Goal: Task Accomplishment & Management: Manage account settings

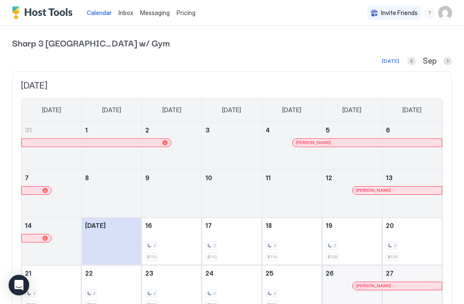
click at [448, 16] on img "User profile" at bounding box center [446, 13] width 14 height 14
click at [371, 47] on span "Settings" at bounding box center [367, 48] width 23 height 8
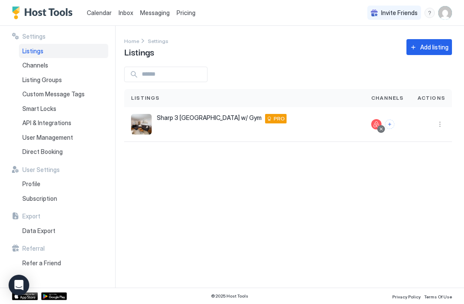
click at [436, 125] on button "More options" at bounding box center [440, 124] width 10 height 10
click at [425, 192] on span "Airbnb Settings" at bounding box center [420, 191] width 38 height 6
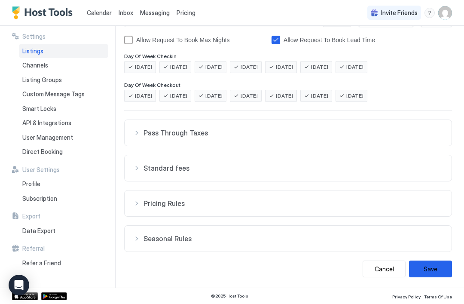
scroll to position [175, 0]
click at [136, 239] on div "Seasonal Rules" at bounding box center [288, 238] width 310 height 9
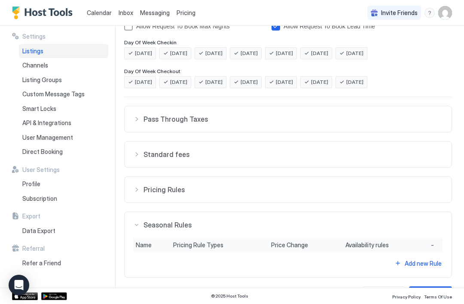
click at [138, 223] on div "Seasonal Rules" at bounding box center [288, 225] width 310 height 9
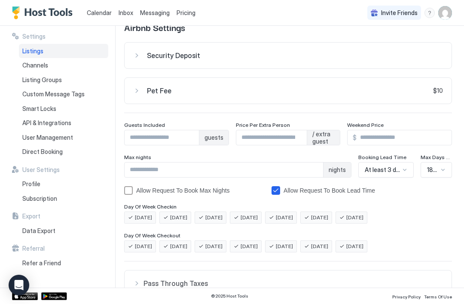
scroll to position [25, 0]
click at [35, 107] on span "Smart Locks" at bounding box center [39, 109] width 34 height 8
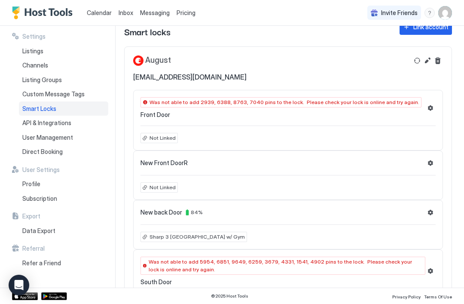
scroll to position [20, 0]
click at [158, 187] on span "Not Linked" at bounding box center [163, 188] width 26 height 8
click at [159, 187] on span "Not Linked" at bounding box center [163, 188] width 26 height 8
click at [432, 164] on button "Settings" at bounding box center [431, 163] width 10 height 10
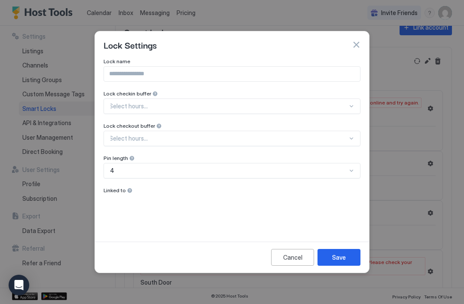
click at [127, 190] on div at bounding box center [130, 190] width 6 height 6
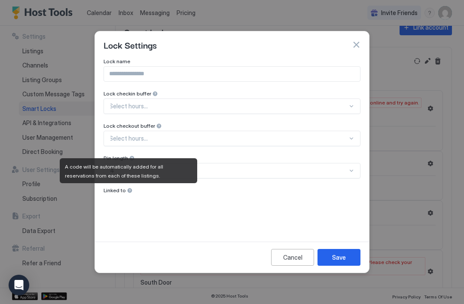
click at [121, 189] on span "Linked to" at bounding box center [115, 190] width 22 height 6
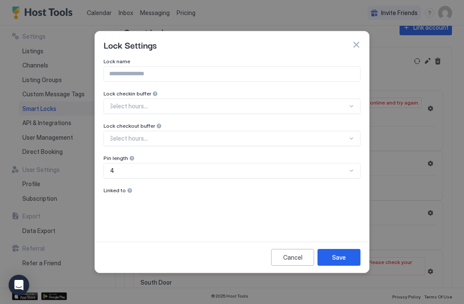
click at [127, 198] on div "Lock name Lock checkin buffer Select hours... Lock checkout buffer Select hours…" at bounding box center [232, 144] width 257 height 172
click at [340, 255] on div "Save" at bounding box center [339, 257] width 14 height 9
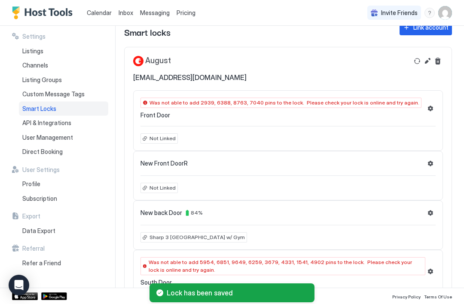
click at [163, 188] on span "Not Linked" at bounding box center [163, 188] width 26 height 8
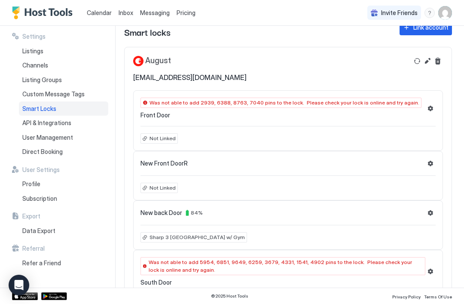
click at [148, 187] on div "Not Linked" at bounding box center [159, 188] width 37 height 10
click at [150, 194] on div "New Front DoorR Not Linked" at bounding box center [288, 175] width 310 height 49
click at [153, 114] on span "Front Door" at bounding box center [156, 115] width 30 height 8
click at [435, 65] on button "Delete" at bounding box center [438, 61] width 10 height 10
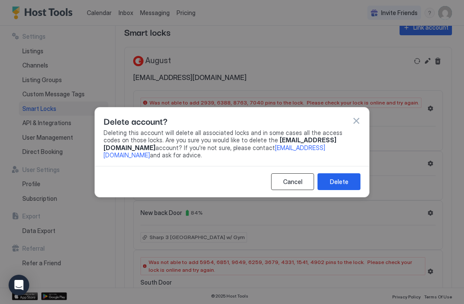
click at [291, 180] on div "Cancel" at bounding box center [292, 181] width 19 height 9
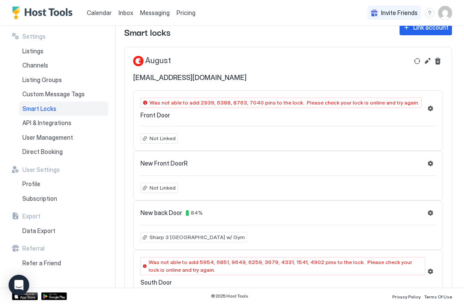
click at [427, 62] on button "Edit" at bounding box center [428, 61] width 10 height 10
click at [159, 187] on span "Not Linked" at bounding box center [163, 188] width 26 height 8
click at [158, 190] on span "Not Linked" at bounding box center [163, 188] width 26 height 8
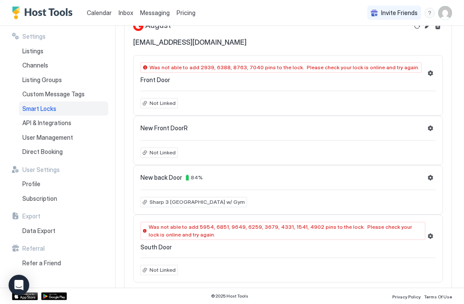
scroll to position [54, 0]
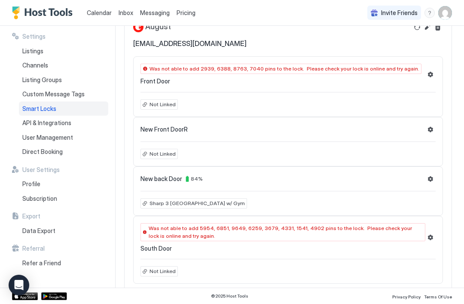
click at [166, 157] on div "Not Linked" at bounding box center [159, 154] width 37 height 10
click at [165, 157] on div "Not Linked" at bounding box center [159, 154] width 37 height 10
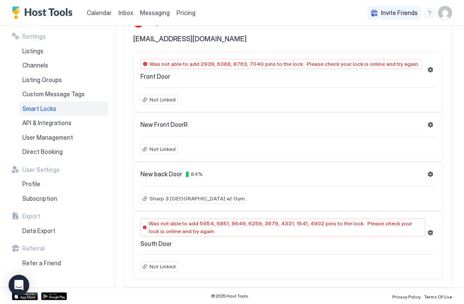
scroll to position [58, 0]
click at [431, 233] on button "Settings" at bounding box center [431, 232] width 10 height 10
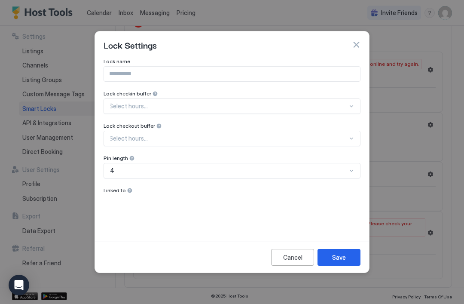
click at [302, 257] on button "Cancel" at bounding box center [292, 257] width 43 height 17
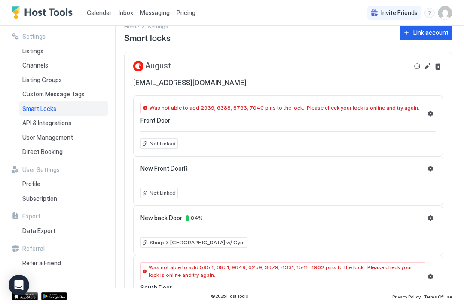
scroll to position [15, 0]
click at [156, 191] on span "Not Linked" at bounding box center [163, 193] width 26 height 8
click at [162, 194] on span "Not Linked" at bounding box center [163, 193] width 26 height 8
click at [149, 169] on span "New Front DoorR" at bounding box center [164, 168] width 47 height 8
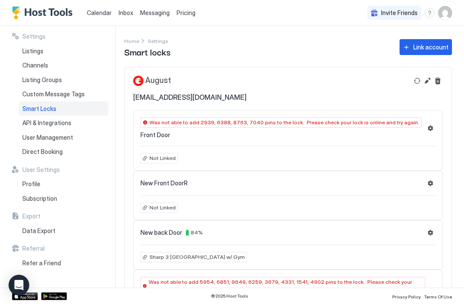
scroll to position [-1, 0]
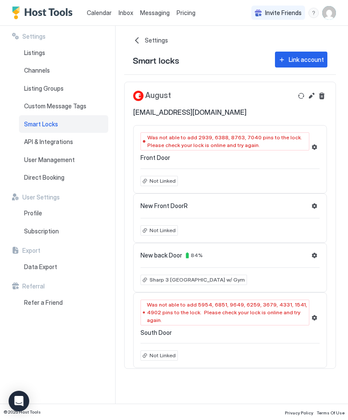
click at [153, 227] on span "Not Linked" at bounding box center [163, 231] width 26 height 8
click at [313, 210] on button "Settings" at bounding box center [315, 206] width 10 height 10
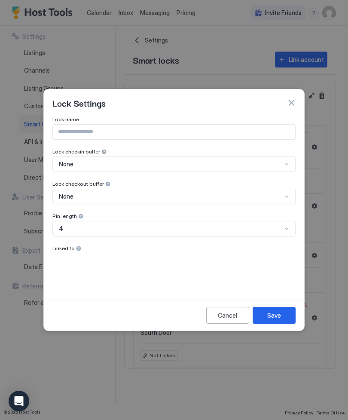
click at [224, 304] on div "Cancel" at bounding box center [227, 315] width 19 height 9
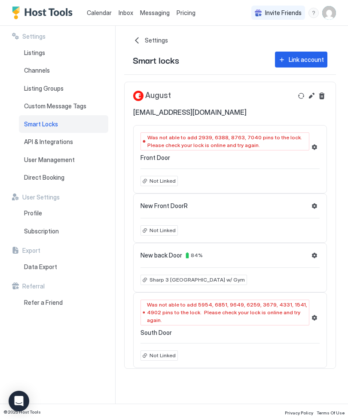
click at [314, 254] on button "Settings" at bounding box center [315, 255] width 10 height 10
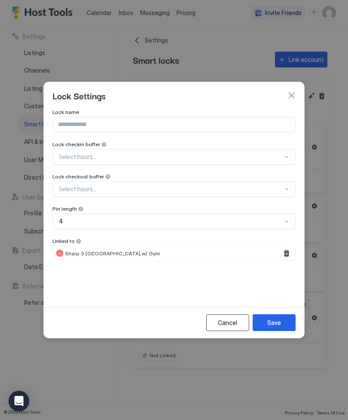
click at [221, 304] on div "Cancel" at bounding box center [227, 322] width 19 height 9
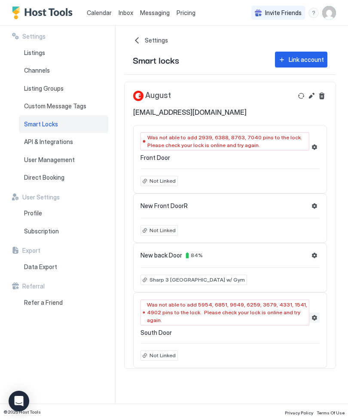
click at [314, 304] on button "Settings" at bounding box center [315, 318] width 10 height 10
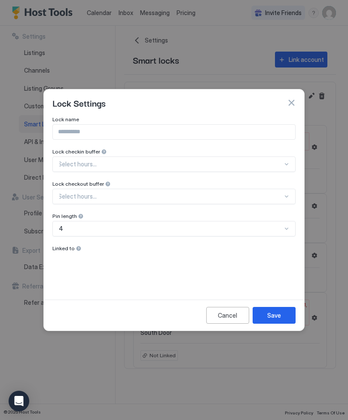
click at [80, 251] on div at bounding box center [79, 248] width 6 height 6
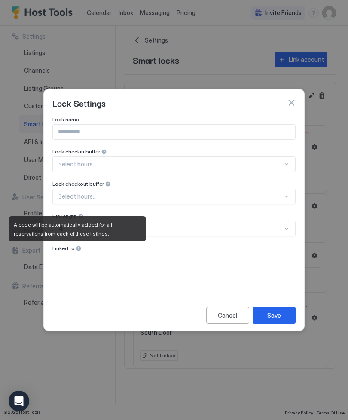
click at [65, 251] on div "Linked to" at bounding box center [173, 249] width 243 height 8
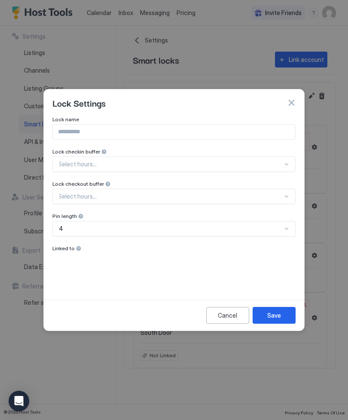
click at [73, 250] on span "Linked to" at bounding box center [63, 248] width 22 height 6
click at [69, 253] on div "Linked to" at bounding box center [173, 249] width 243 height 8
click at [76, 249] on div at bounding box center [79, 248] width 6 height 6
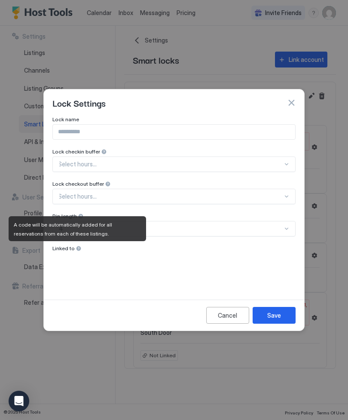
click at [227, 304] on div "Cancel" at bounding box center [227, 315] width 19 height 9
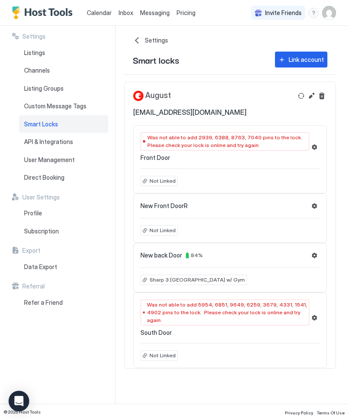
click at [154, 231] on span "Not Linked" at bounding box center [163, 231] width 26 height 8
click at [159, 234] on div "Not Linked" at bounding box center [159, 230] width 37 height 10
click at [153, 208] on span "New Front DoorR" at bounding box center [164, 206] width 47 height 8
click at [156, 212] on div "New Front DoorR Not Linked" at bounding box center [230, 217] width 194 height 49
click at [148, 230] on div "Not Linked" at bounding box center [159, 230] width 37 height 10
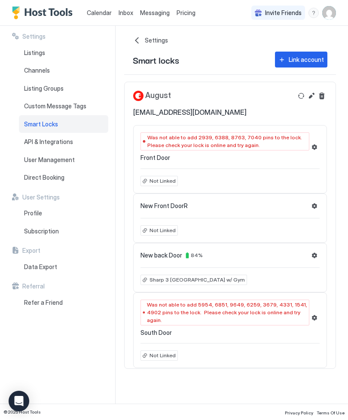
click at [150, 61] on span "Smart locks" at bounding box center [156, 59] width 46 height 13
click at [148, 102] on div "August hutchison1ddr@gmail.com" at bounding box center [212, 104] width 159 height 26
click at [314, 304] on button "Settings" at bounding box center [315, 318] width 10 height 10
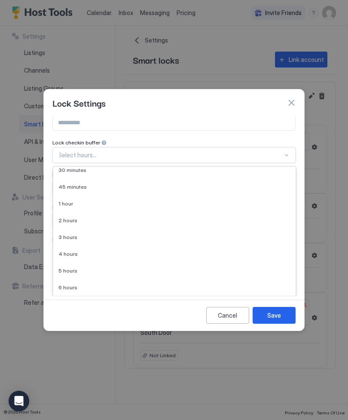
scroll to position [39, 0]
click at [289, 107] on button "button" at bounding box center [291, 102] width 9 height 9
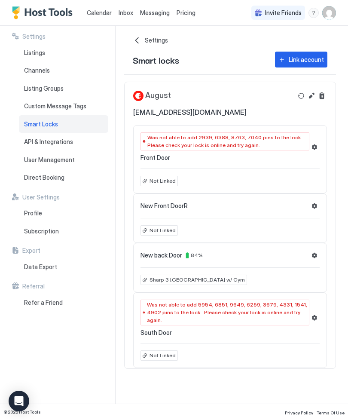
click at [313, 207] on button "Settings" at bounding box center [315, 206] width 10 height 10
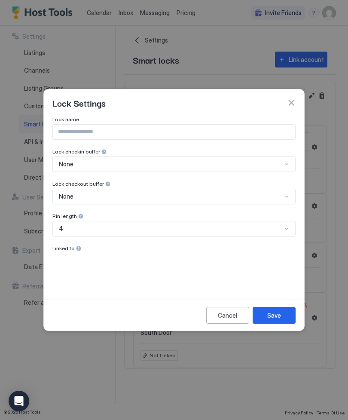
click at [73, 251] on span "Linked to" at bounding box center [63, 248] width 22 height 6
click at [77, 251] on div at bounding box center [79, 248] width 6 height 6
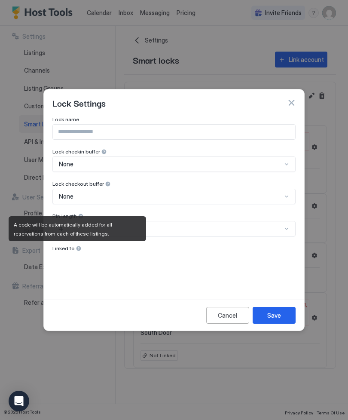
click at [64, 252] on div "Linked to" at bounding box center [173, 249] width 243 height 8
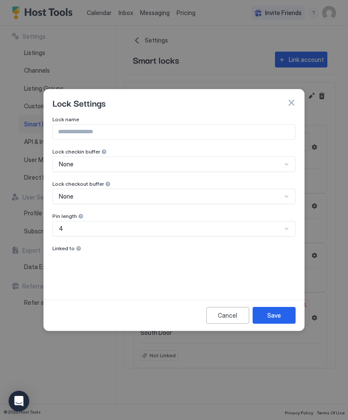
click at [65, 250] on span "Linked to" at bounding box center [63, 248] width 22 height 6
click at [70, 252] on div "Linked to" at bounding box center [173, 249] width 243 height 8
click at [79, 250] on div at bounding box center [79, 248] width 6 height 6
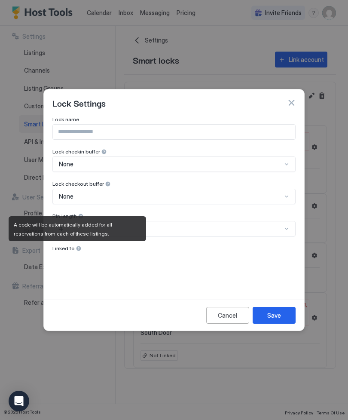
click at [228, 304] on div "Cancel" at bounding box center [227, 315] width 19 height 9
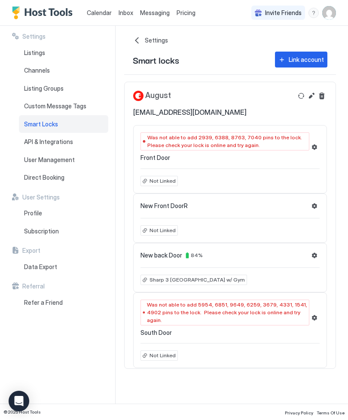
click at [233, 304] on div "© 2025 Host Tools Privacy Policy Terms Of Use" at bounding box center [174, 412] width 348 height 16
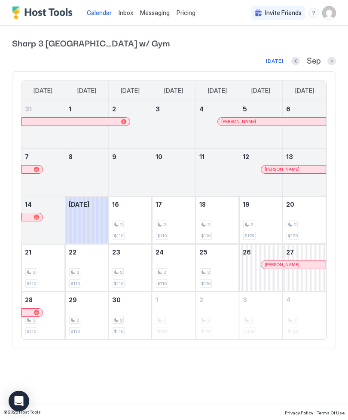
click at [327, 16] on img "User profile" at bounding box center [329, 13] width 14 height 14
click at [253, 48] on span "Settings" at bounding box center [251, 48] width 23 height 8
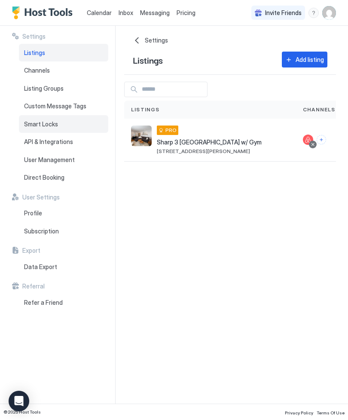
click at [40, 126] on span "Smart Locks" at bounding box center [41, 124] width 34 height 8
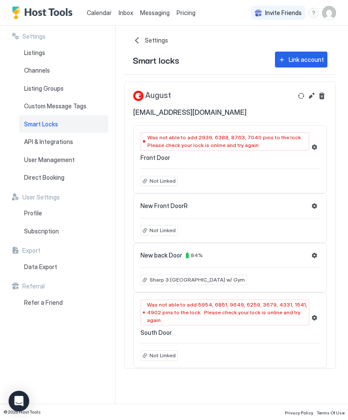
click at [153, 94] on div "August" at bounding box center [152, 96] width 38 height 10
click at [140, 92] on div "August" at bounding box center [152, 96] width 38 height 10
click at [148, 228] on div "Not Linked" at bounding box center [159, 230] width 37 height 10
click at [147, 231] on div "Not Linked" at bounding box center [159, 230] width 37 height 10
click at [310, 97] on button "Edit" at bounding box center [312, 96] width 10 height 10
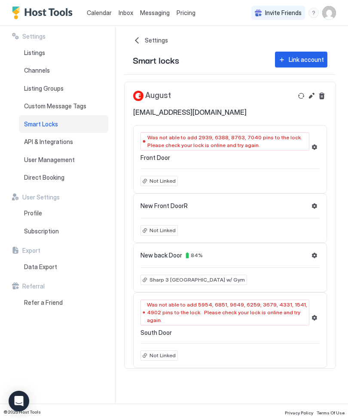
click at [164, 232] on span "Not Linked" at bounding box center [163, 231] width 26 height 8
click at [152, 230] on span "Not Linked" at bounding box center [163, 231] width 26 height 8
click at [177, 208] on span "New Front DoorR" at bounding box center [164, 206] width 47 height 8
click at [313, 206] on button "Settings" at bounding box center [315, 206] width 10 height 10
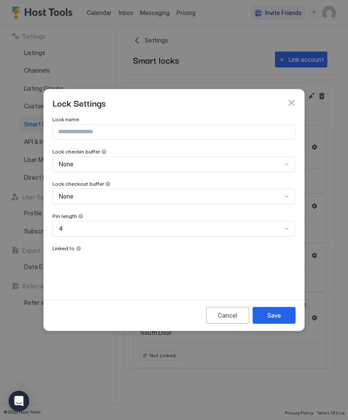
click at [227, 316] on div "Cancel" at bounding box center [227, 315] width 19 height 9
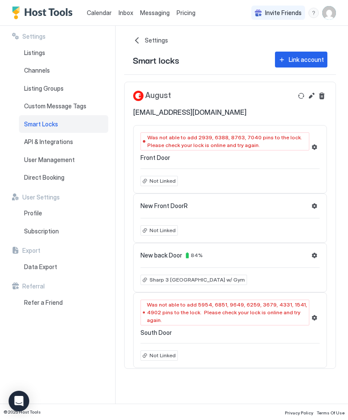
click at [157, 234] on div "Not Linked" at bounding box center [159, 230] width 37 height 10
click at [147, 283] on div "Sharp 3 [GEOGRAPHIC_DATA] w/ Gym" at bounding box center [194, 280] width 107 height 10
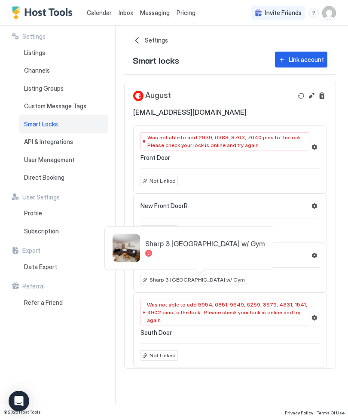
click at [153, 204] on div at bounding box center [174, 210] width 348 height 420
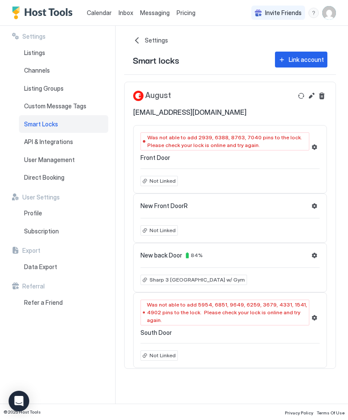
click at [158, 230] on span "Not Linked" at bounding box center [163, 231] width 26 height 8
click at [150, 231] on span "Not Linked" at bounding box center [163, 231] width 26 height 8
click at [156, 232] on span "Not Linked" at bounding box center [163, 231] width 26 height 8
click at [18, 402] on icon "Open Intercom Messenger" at bounding box center [19, 401] width 9 height 10
